Goal: Information Seeking & Learning: Understand process/instructions

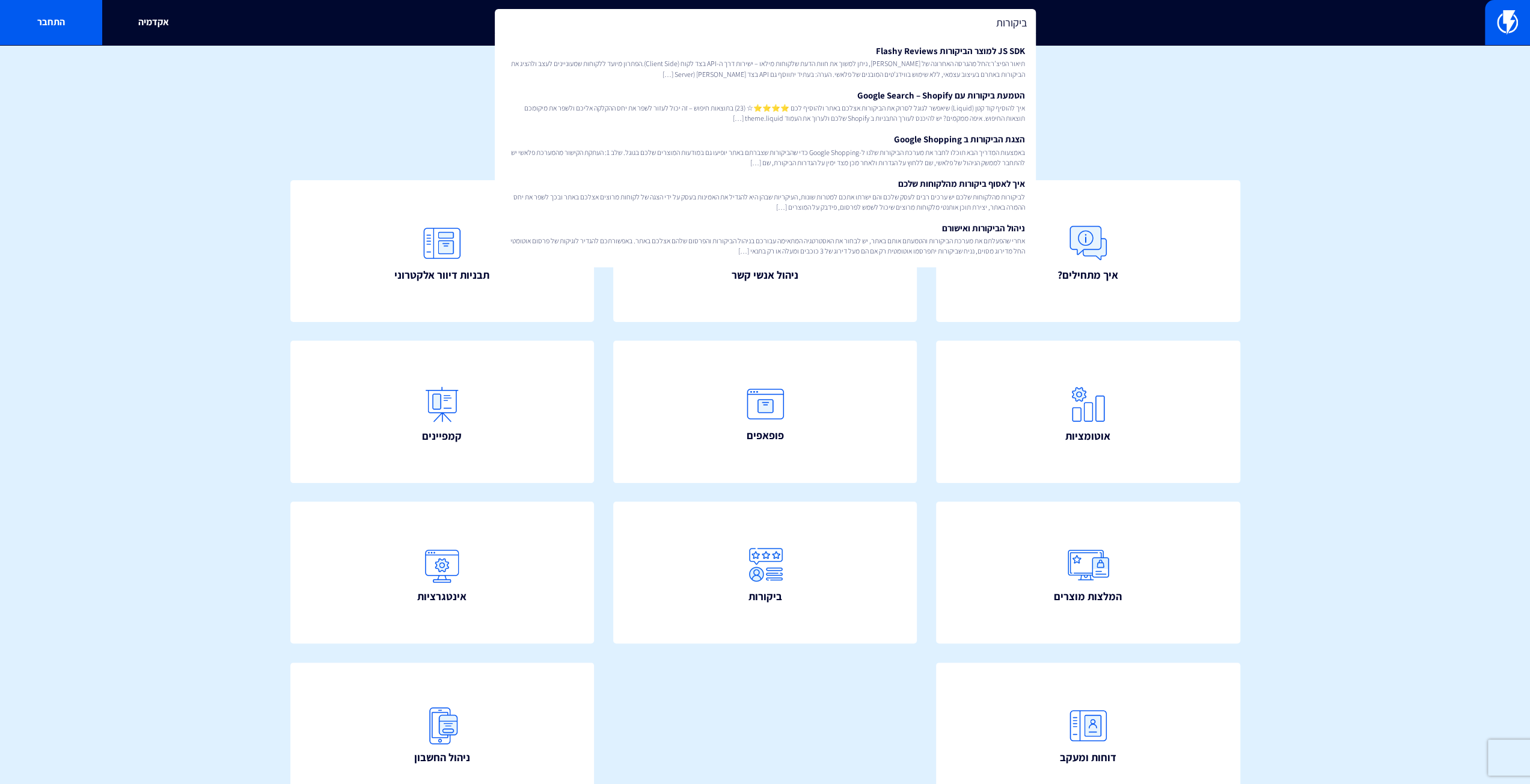
click at [937, 27] on input "ביקורות" at bounding box center [765, 23] width 541 height 27
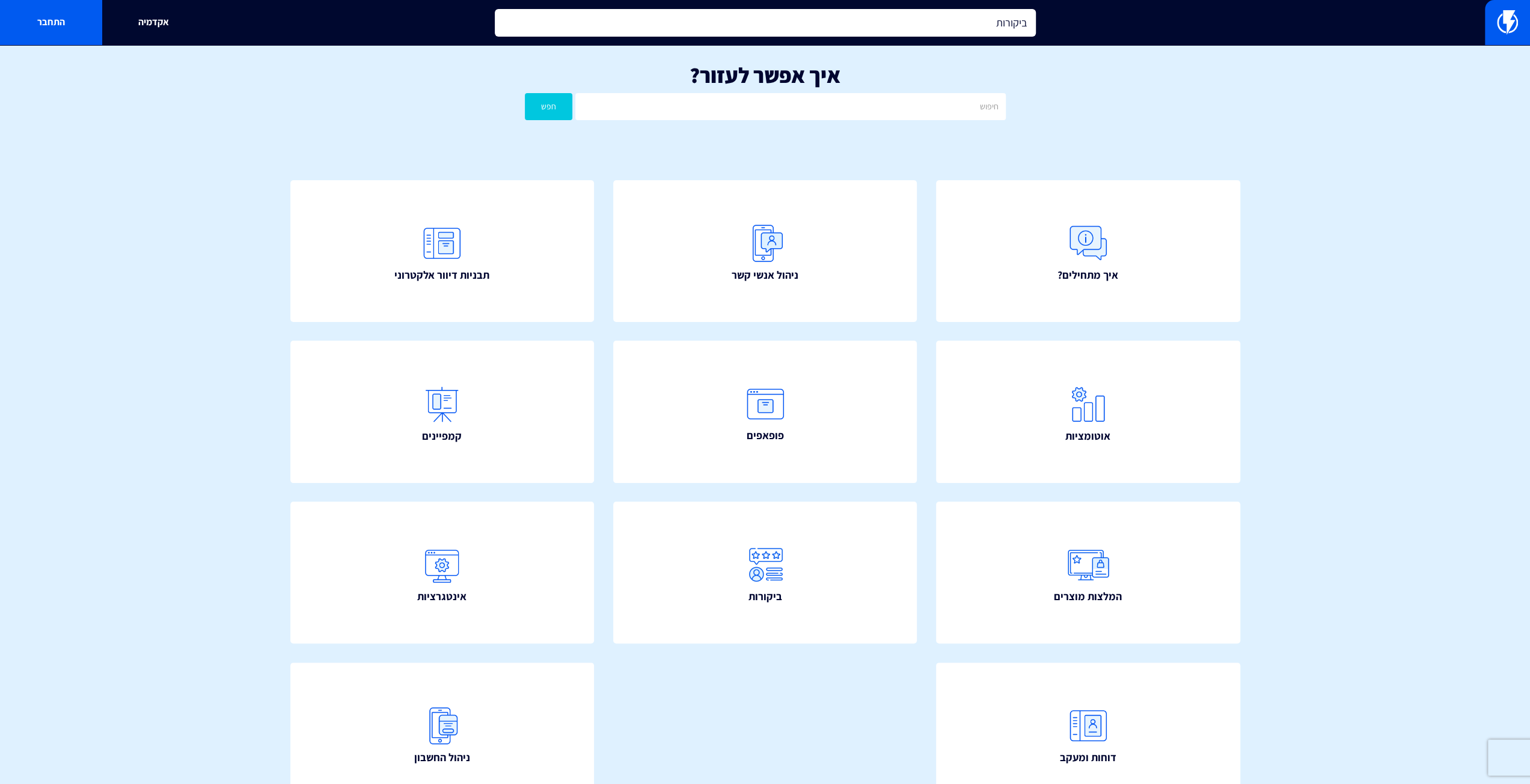
click at [937, 27] on input "ביקורות" at bounding box center [765, 23] width 541 height 27
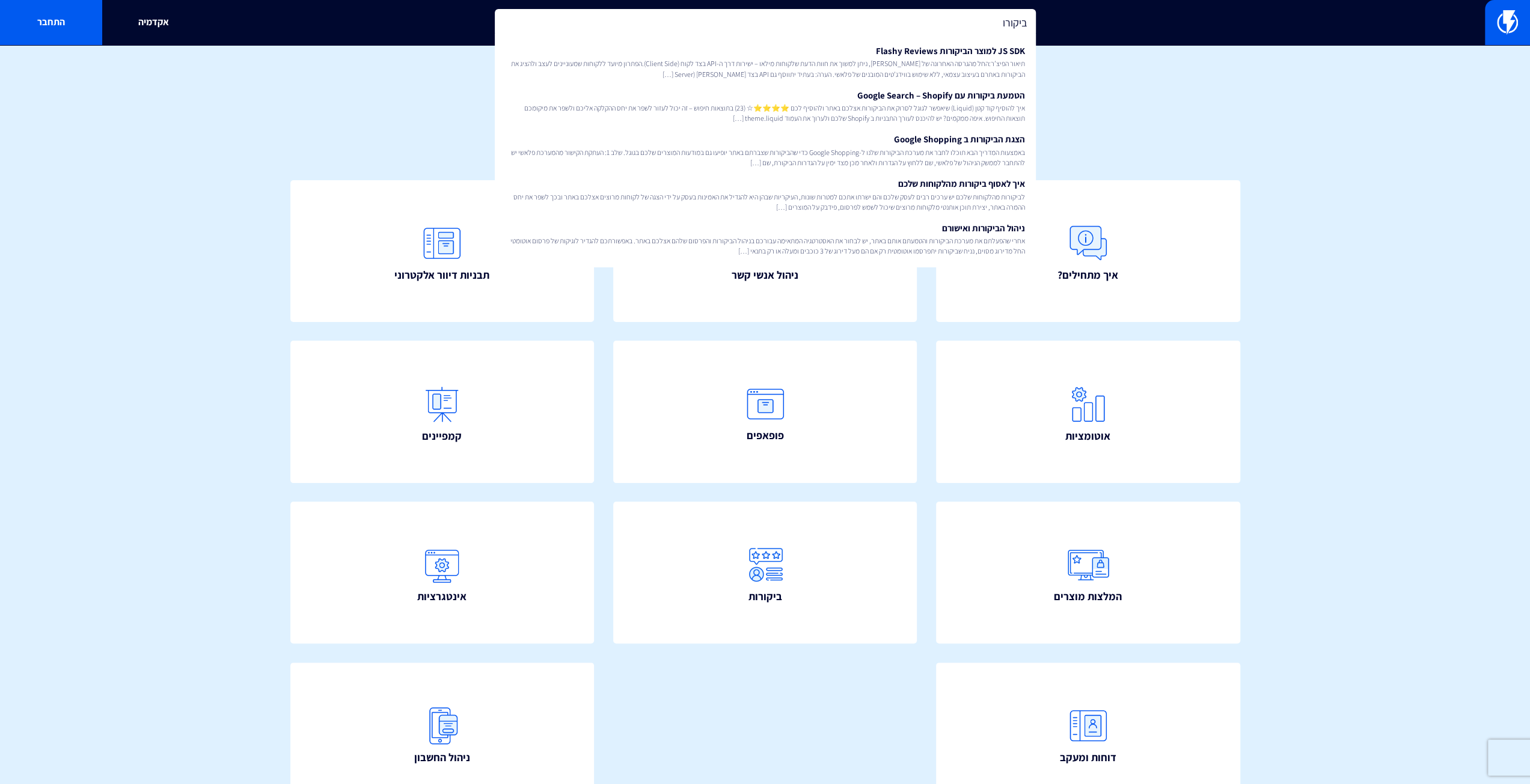
type input "ביקורות"
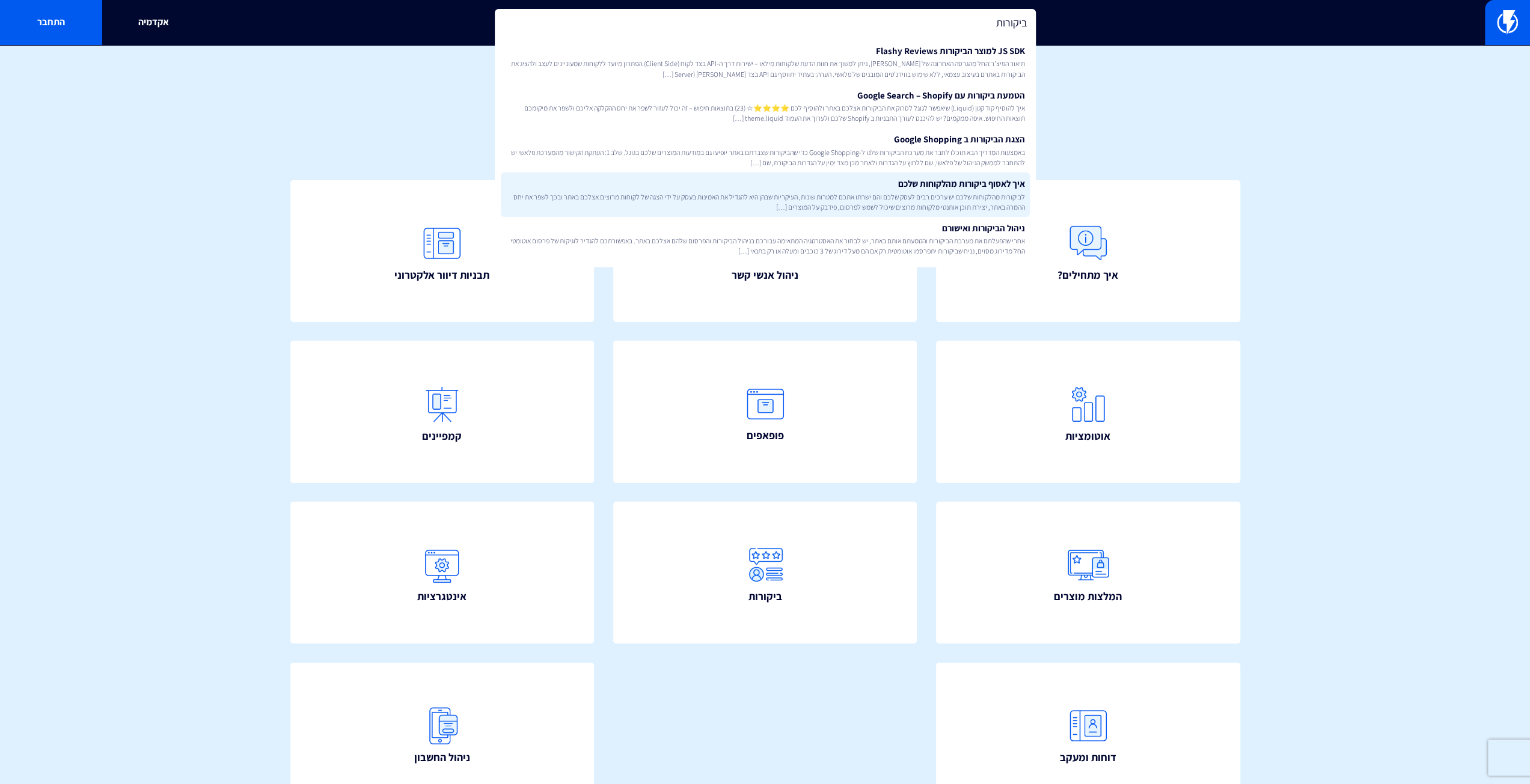
click at [931, 199] on span "לביקורות מהלקוחות שלכם יש ערכים רבים לעסק שלכם והם ישרתו אתכם למטרות שונות, העי…" at bounding box center [765, 202] width 519 height 20
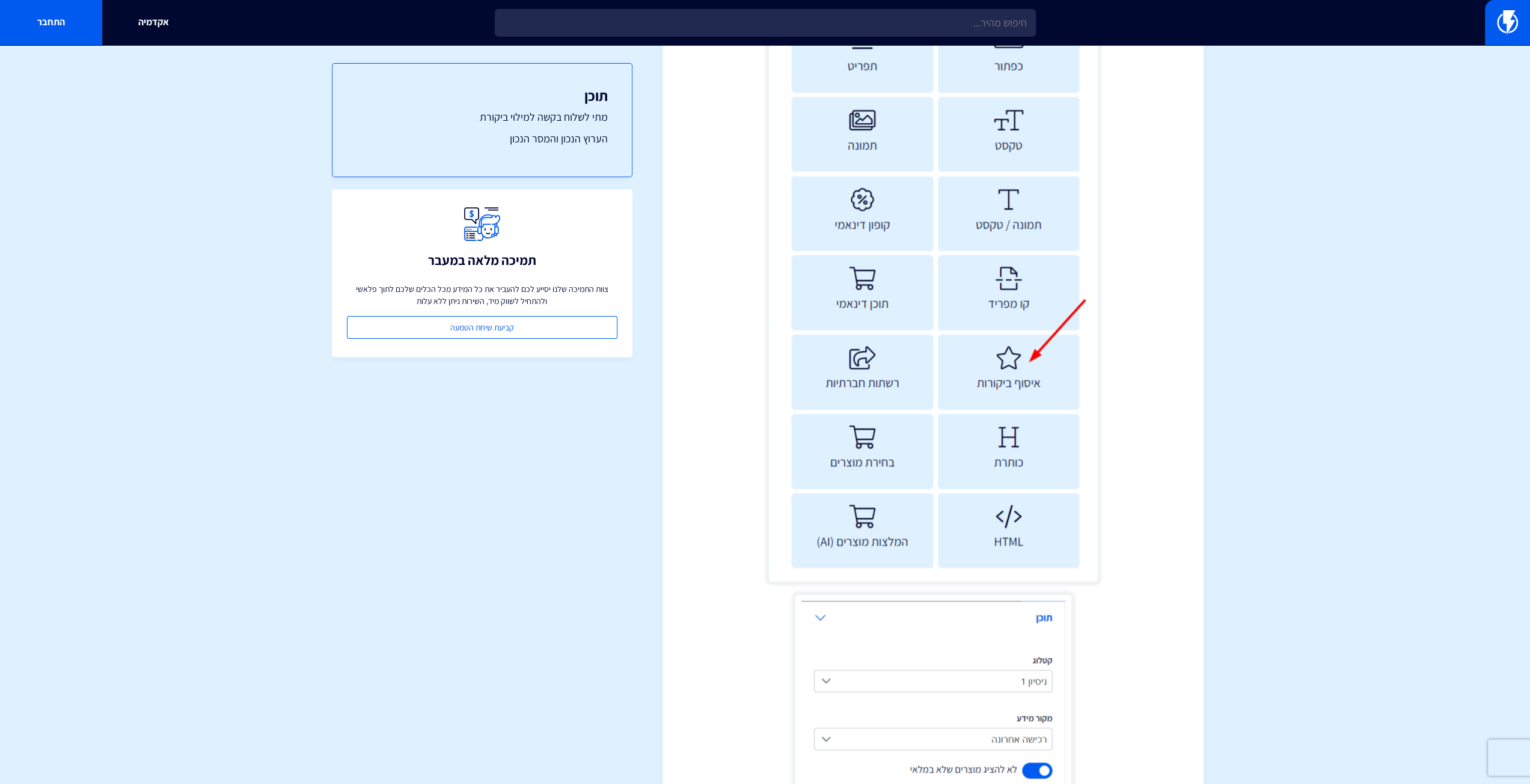
scroll to position [1533, 0]
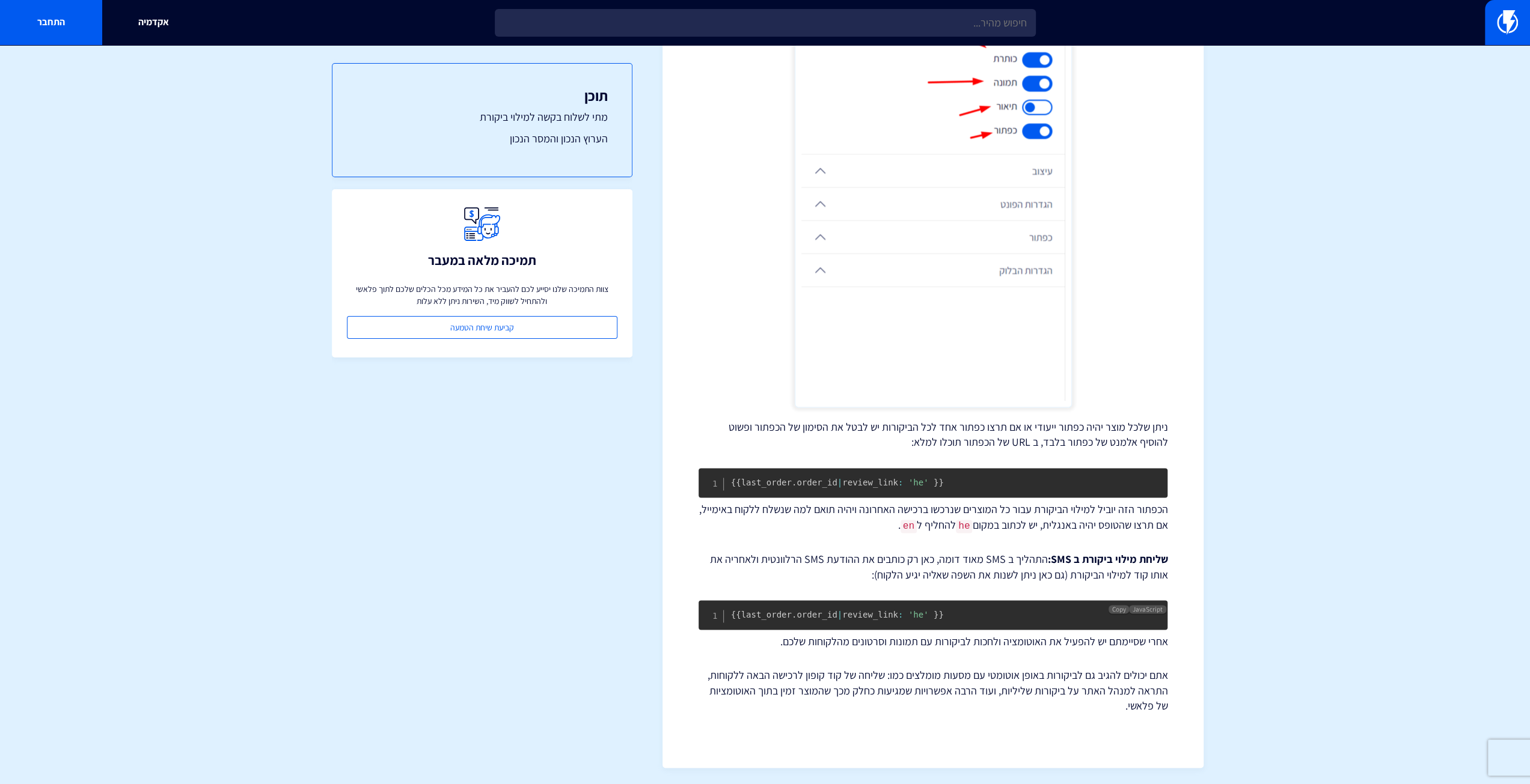
click at [940, 614] on pre "{ { last_order . order_id | review_link : 'he' } }" at bounding box center [933, 615] width 469 height 30
click at [1122, 609] on span "Copy" at bounding box center [1119, 610] width 14 height 9
